Goal: Register for event/course

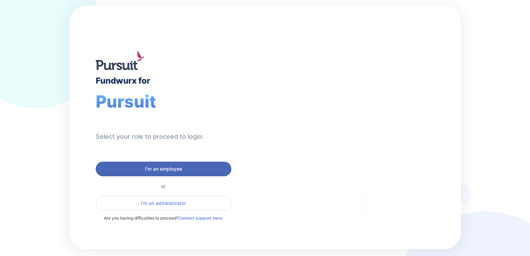
click at [170, 169] on span "I'm an employee" at bounding box center [163, 168] width 37 height 7
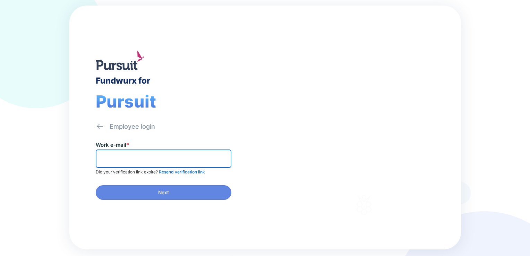
click at [172, 159] on input "text" at bounding box center [163, 158] width 129 height 11
type input "**********"
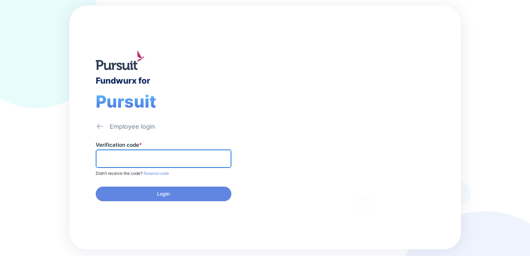
click at [101, 154] on input "text" at bounding box center [163, 158] width 129 height 11
paste input "******"
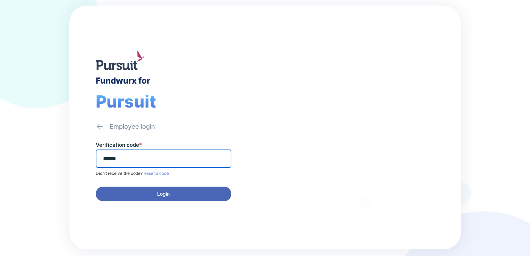
type input "******"
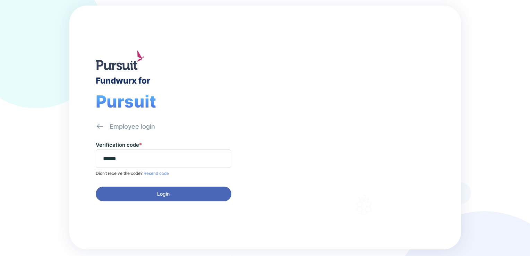
click at [159, 192] on span "Login" at bounding box center [163, 193] width 12 height 7
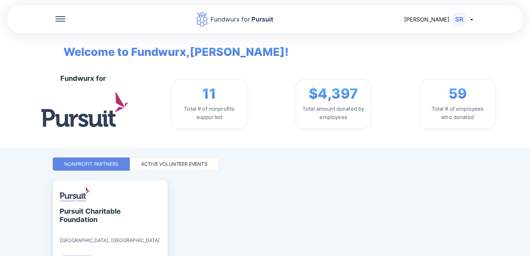
click at [159, 161] on div "Active Volunteer Events" at bounding box center [174, 164] width 66 height 7
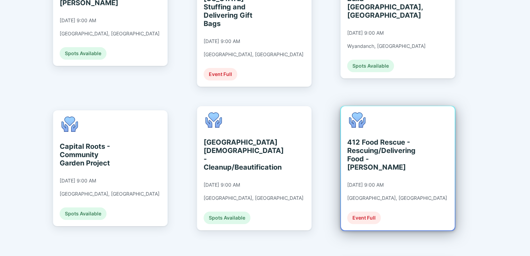
scroll to position [277, 0]
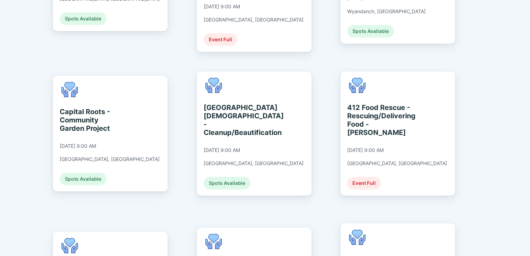
drag, startPoint x: 393, startPoint y: 122, endPoint x: 486, endPoint y: 42, distance: 122.2
click at [486, 42] on div "Fundwurx for Pursuit [PERSON_NAME] Welcome to Fundwurx, [PERSON_NAME] ! Fundwur…" at bounding box center [265, 128] width 530 height 256
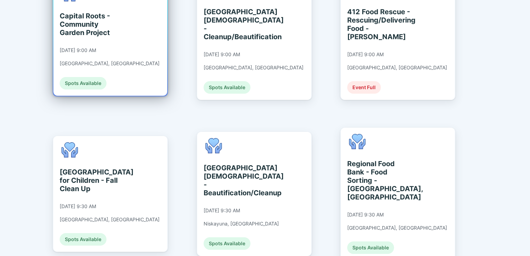
scroll to position [313, 0]
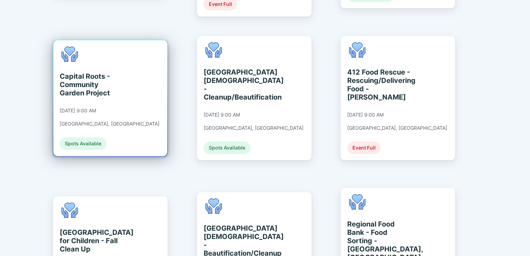
click at [86, 76] on div "Capital Roots - Community Garden Project" at bounding box center [91, 84] width 63 height 25
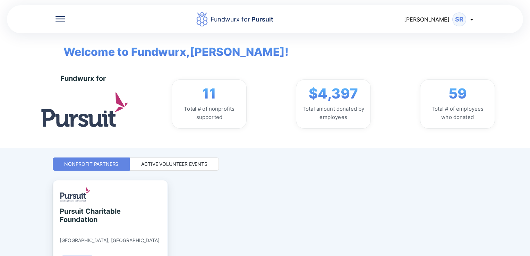
click at [202, 166] on div "Active Volunteer Events" at bounding box center [174, 164] width 66 height 7
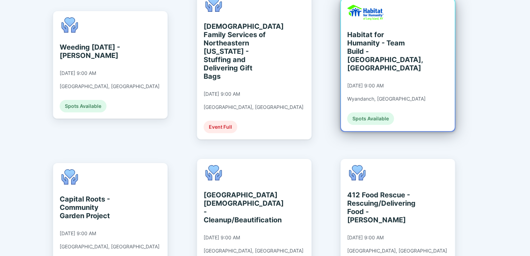
scroll to position [173, 0]
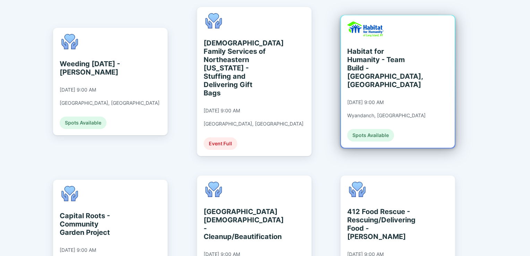
click at [357, 56] on div "Habitat for Humanity - Team Build - [GEOGRAPHIC_DATA], [GEOGRAPHIC_DATA]" at bounding box center [378, 68] width 63 height 42
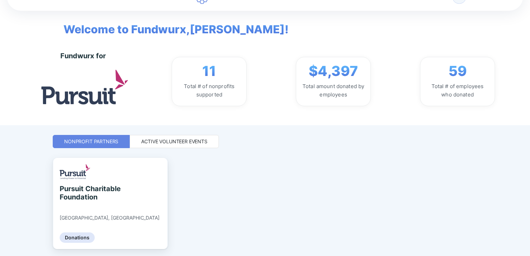
scroll to position [35, 0]
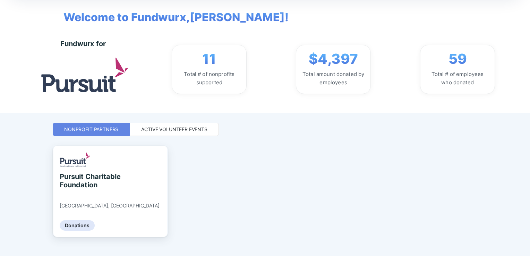
click at [185, 127] on div "Active Volunteer Events" at bounding box center [174, 129] width 66 height 7
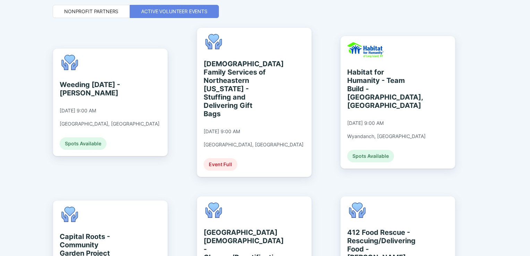
scroll to position [208, 0]
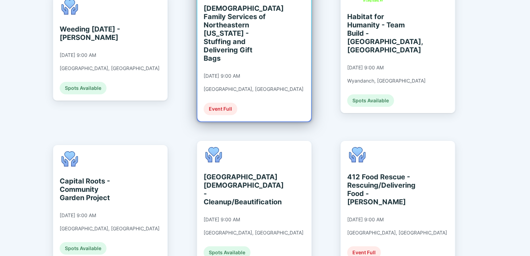
click at [229, 27] on div "[DEMOGRAPHIC_DATA] Family Services of Northeastern [US_STATE] - Stuffing and De…" at bounding box center [235, 33] width 63 height 58
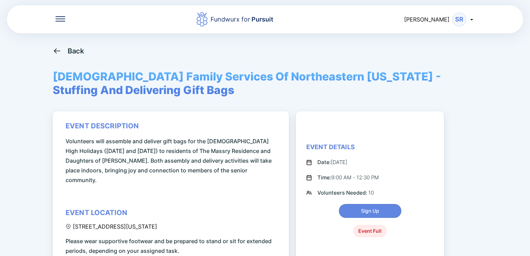
click at [57, 49] on icon at bounding box center [57, 50] width 9 height 9
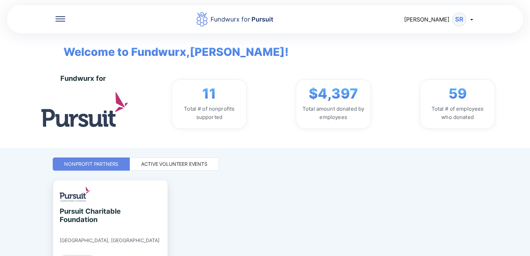
click at [190, 161] on div "Active Volunteer Events" at bounding box center [174, 164] width 66 height 7
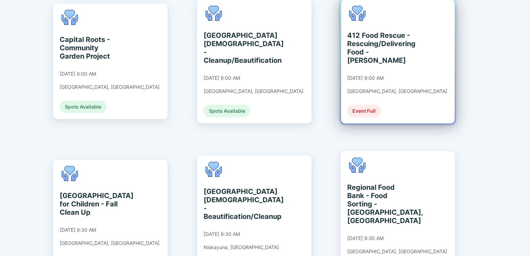
scroll to position [416, 0]
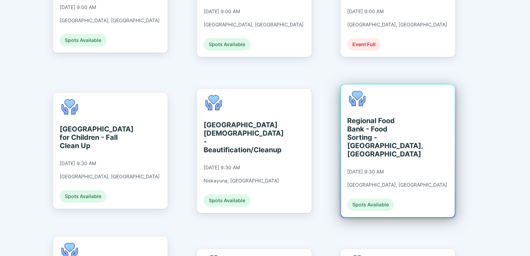
click at [371, 117] on div "Regional Food Bank - Food Sorting - [GEOGRAPHIC_DATA], [GEOGRAPHIC_DATA]" at bounding box center [378, 138] width 63 height 42
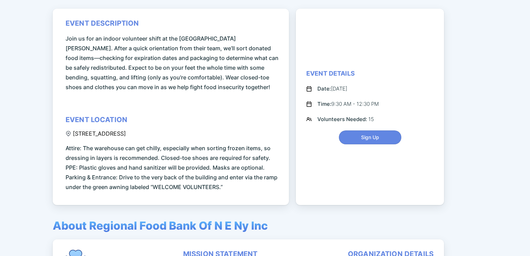
scroll to position [104, 0]
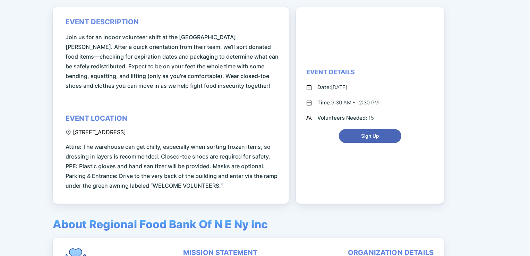
click at [363, 132] on span "Sign Up" at bounding box center [370, 135] width 18 height 7
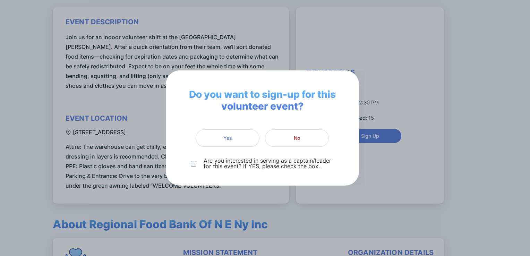
click at [225, 135] on span "Yes" at bounding box center [227, 138] width 9 height 7
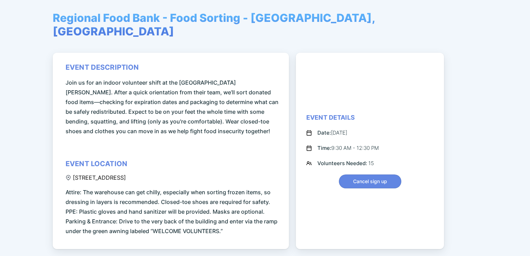
scroll to position [0, 0]
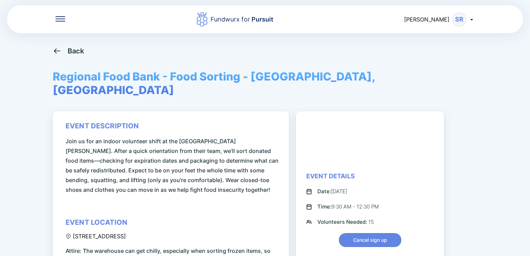
click at [55, 50] on icon at bounding box center [57, 50] width 6 height 5
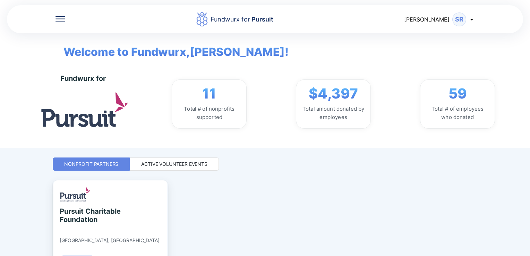
click at [191, 164] on div "Active Volunteer Events" at bounding box center [174, 164] width 66 height 7
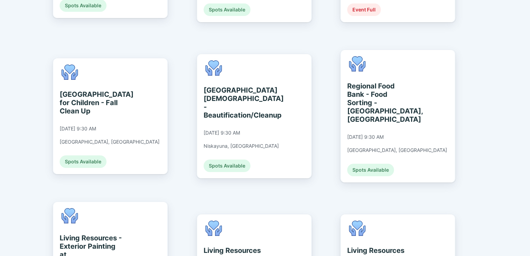
scroll to position [347, 0]
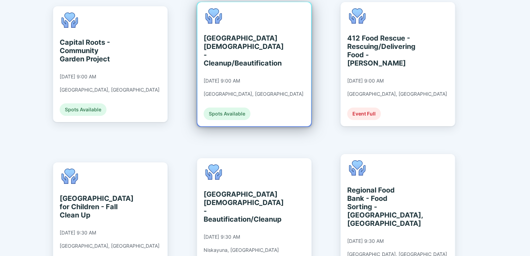
click at [215, 40] on div "[GEOGRAPHIC_DATA][DEMOGRAPHIC_DATA] - Cleanup/Beautification" at bounding box center [235, 50] width 63 height 33
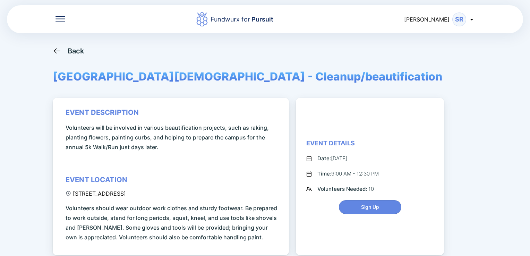
click at [57, 50] on icon at bounding box center [57, 50] width 9 height 9
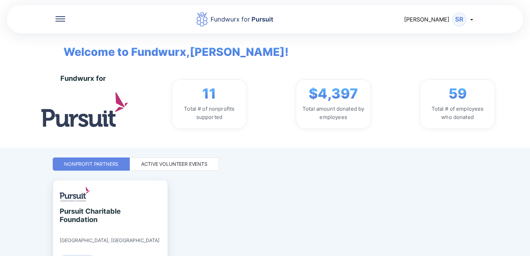
scroll to position [45, 0]
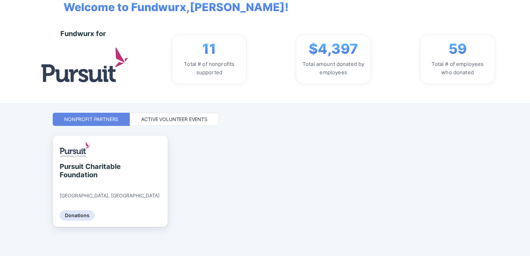
click at [188, 117] on div "Active Volunteer Events" at bounding box center [174, 119] width 66 height 7
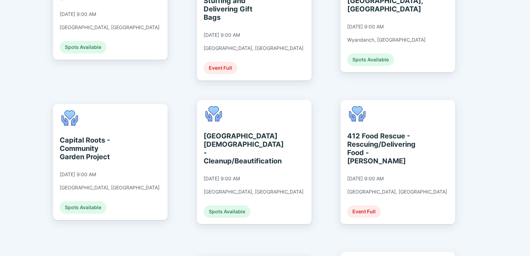
scroll to position [253, 0]
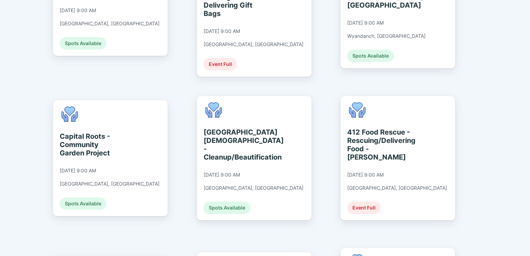
drag, startPoint x: 491, startPoint y: 161, endPoint x: 473, endPoint y: 41, distance: 122.0
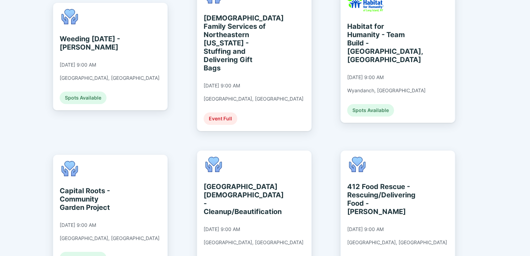
scroll to position [209, 0]
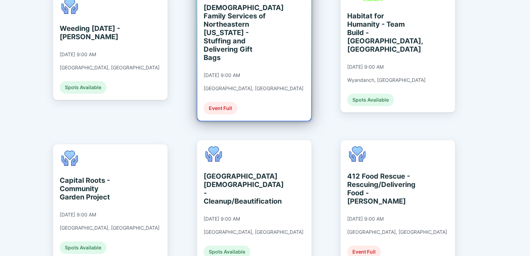
click at [230, 40] on div "[DEMOGRAPHIC_DATA] Family Services of Northeastern [US_STATE] - Stuffing and De…" at bounding box center [235, 32] width 63 height 58
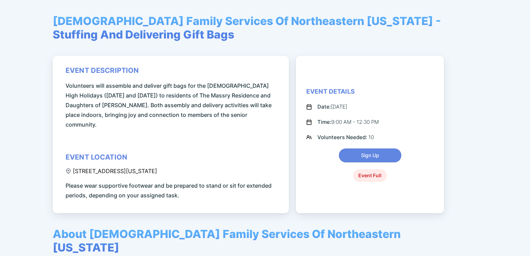
scroll to position [69, 0]
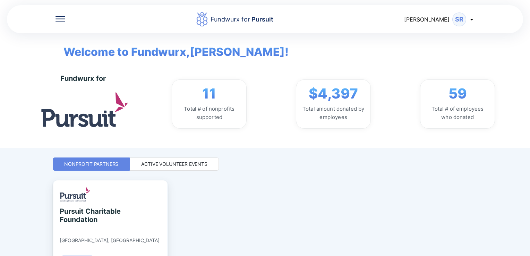
click at [197, 163] on div "Active Volunteer Events" at bounding box center [174, 164] width 66 height 7
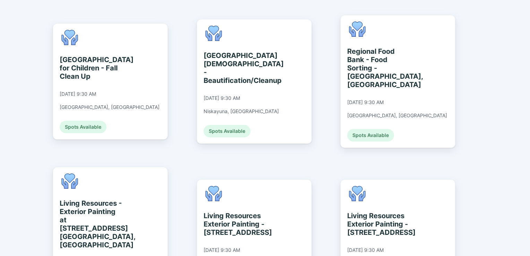
scroll to position [451, 0]
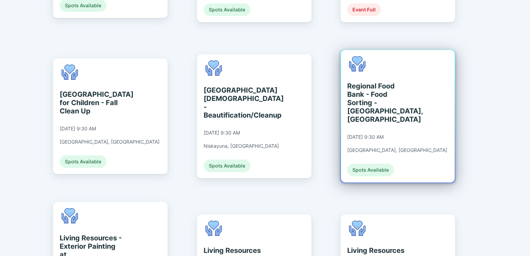
click at [361, 82] on div "Regional Food Bank - Food Sorting - [GEOGRAPHIC_DATA], [GEOGRAPHIC_DATA]" at bounding box center [378, 103] width 63 height 42
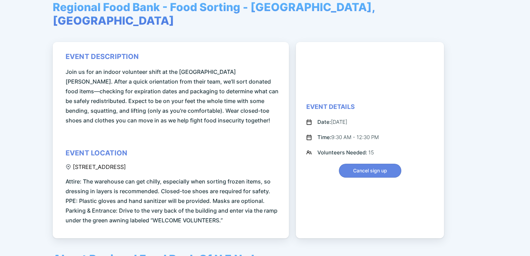
scroll to position [69, 0]
